Goal: Information Seeking & Learning: Learn about a topic

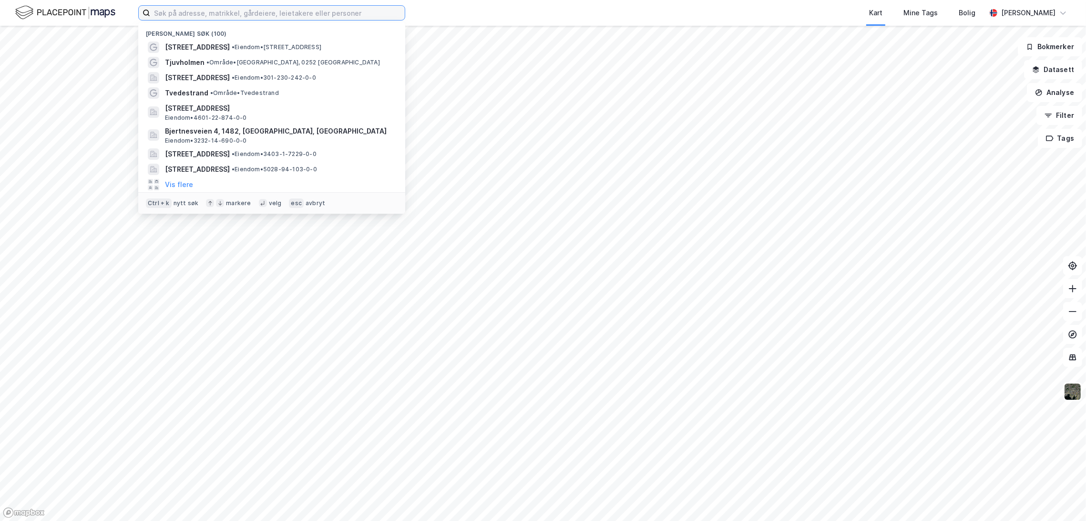
click at [233, 11] on input at bounding box center [277, 13] width 255 height 14
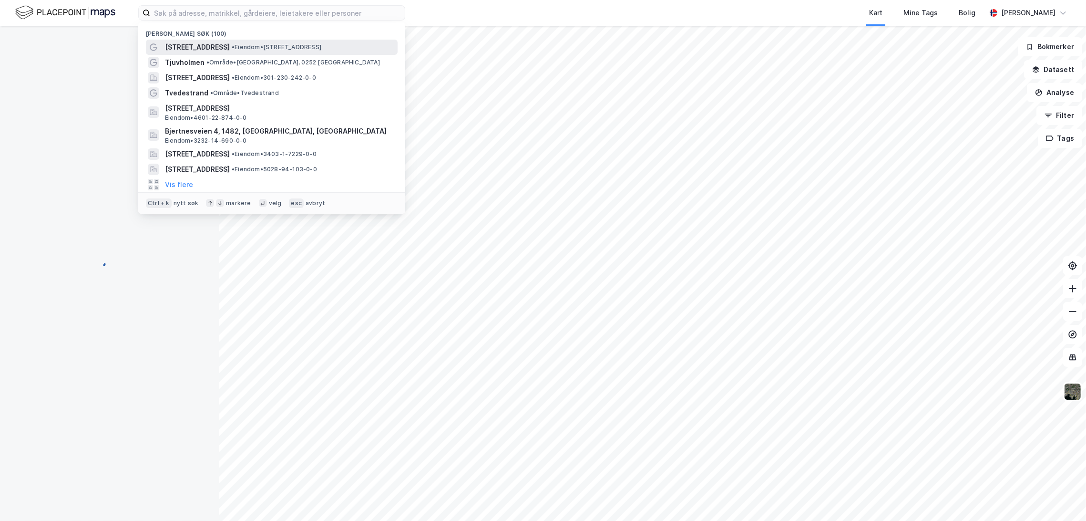
click at [232, 49] on span "• Eiendom • [STREET_ADDRESS]" at bounding box center [277, 47] width 90 height 8
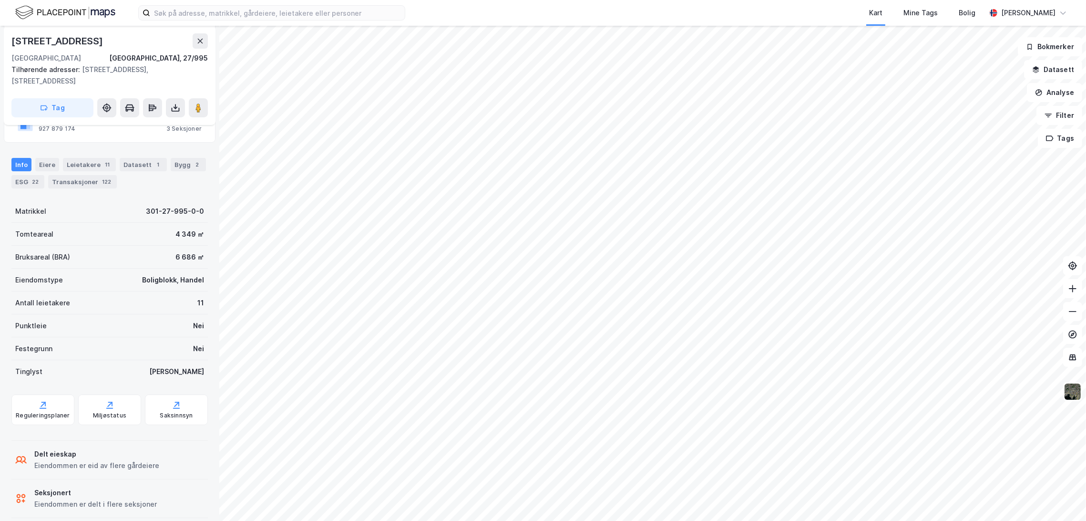
scroll to position [197, 0]
click at [41, 398] on div "Reguleringsplaner" at bounding box center [42, 409] width 63 height 31
